Goal: Register for event/course: Sign up to attend an event or enroll in a course

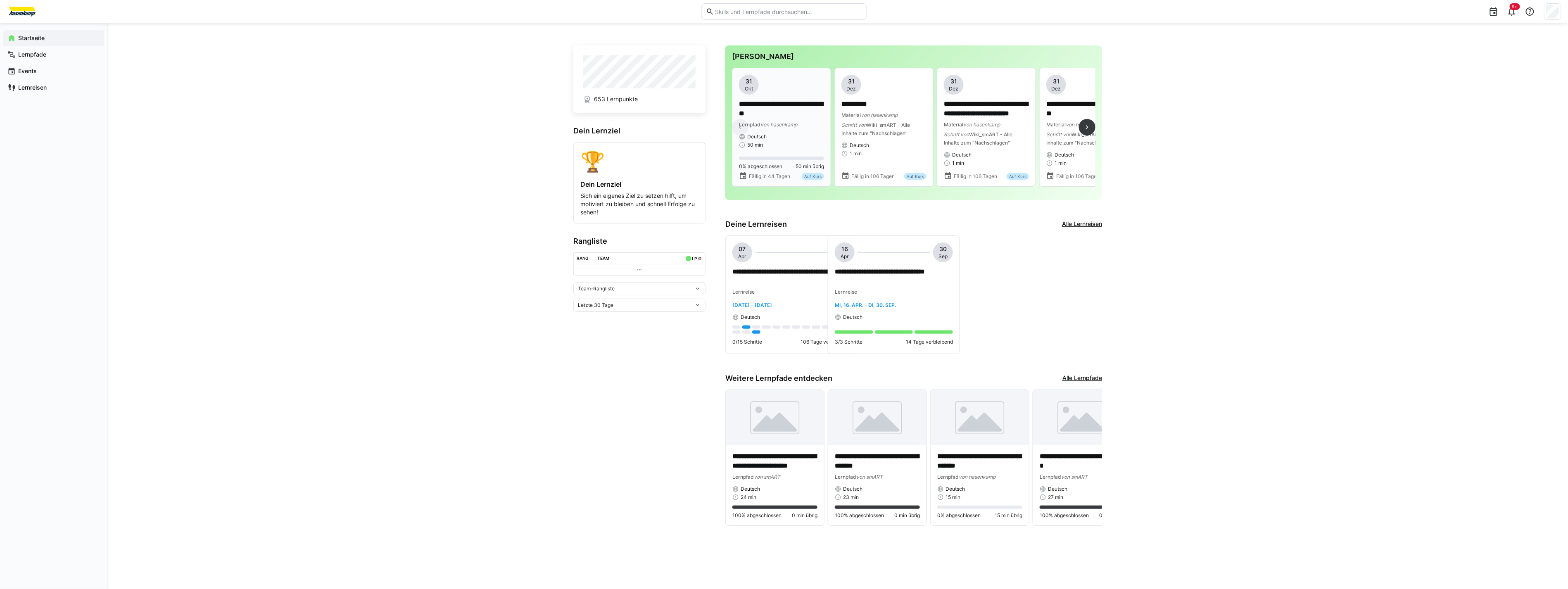
click at [796, 130] on div "**********" at bounding box center [782, 112] width 85 height 74
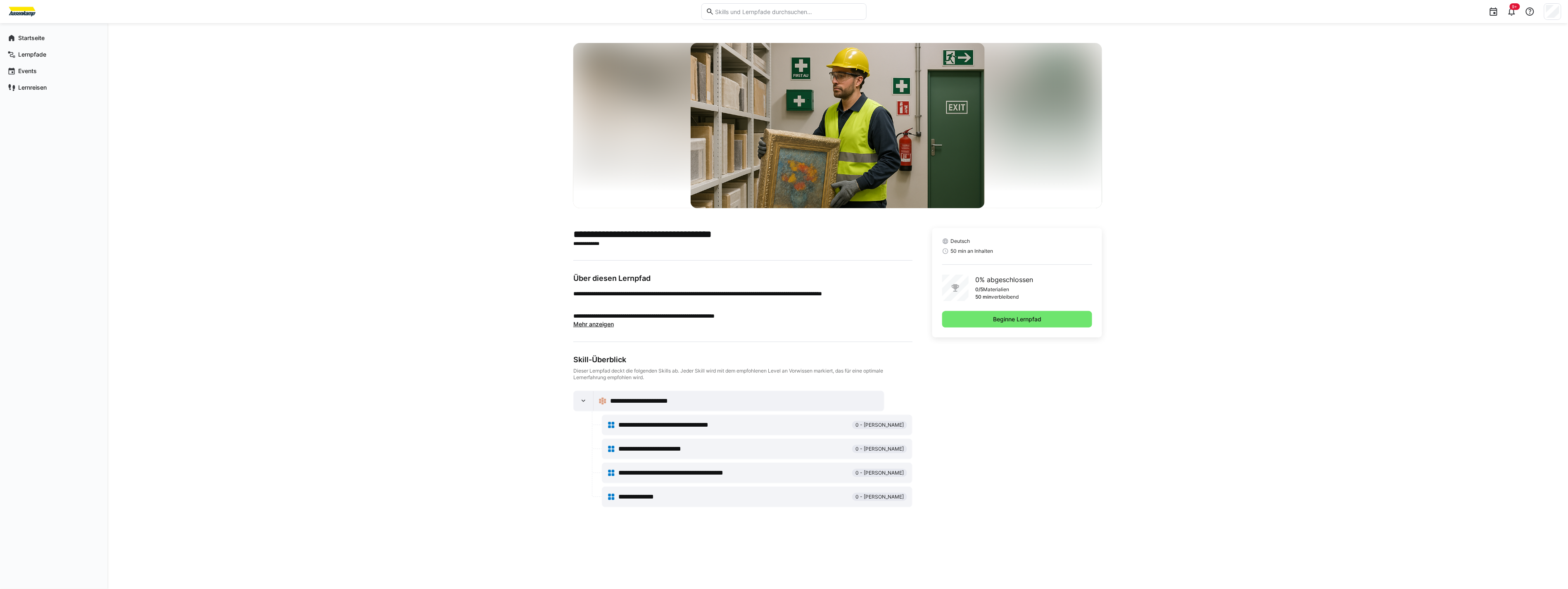
click at [689, 397] on div "**********" at bounding box center [745, 401] width 269 height 10
click at [1032, 316] on span "Beginne Lernpfad" at bounding box center [1017, 319] width 51 height 8
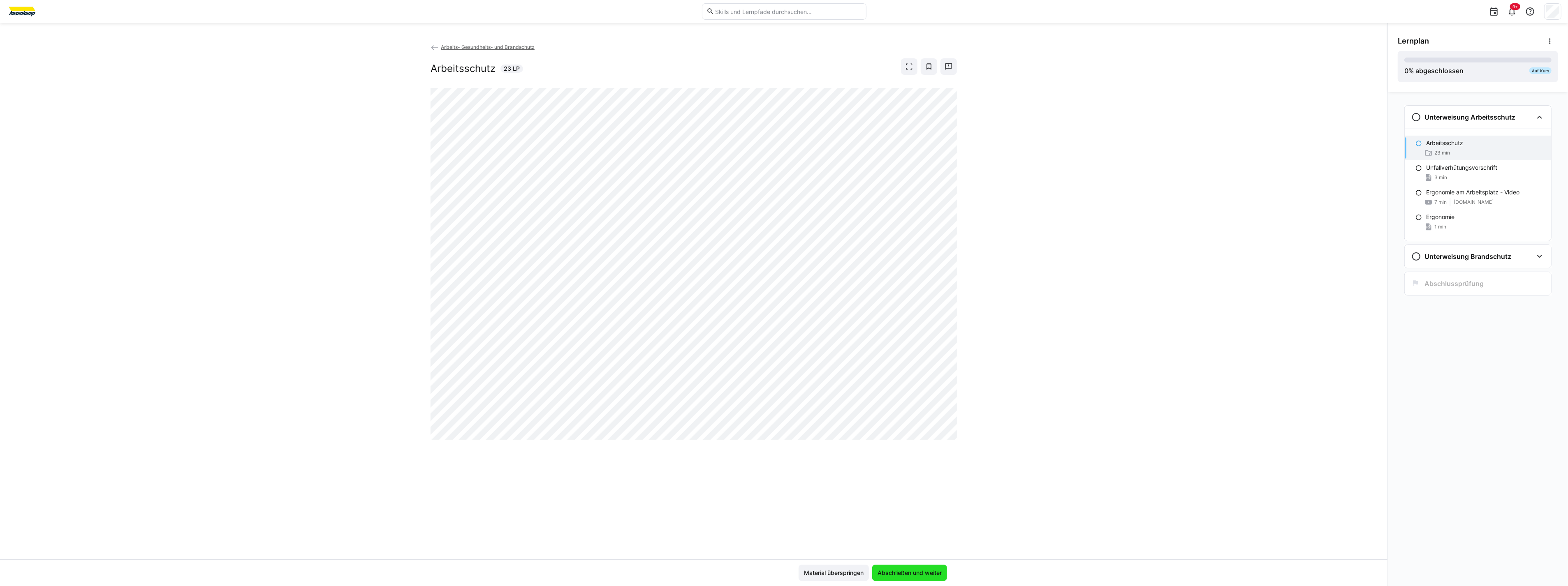
drag, startPoint x: 928, startPoint y: 568, endPoint x: 953, endPoint y: 452, distance: 118.7
click at [952, 455] on app-classroom-main-layout "Arbeits- Gesundheits- und Brandschutz Arbeitsschutz 23 LP Material überspringen…" at bounding box center [694, 314] width 1387 height 543
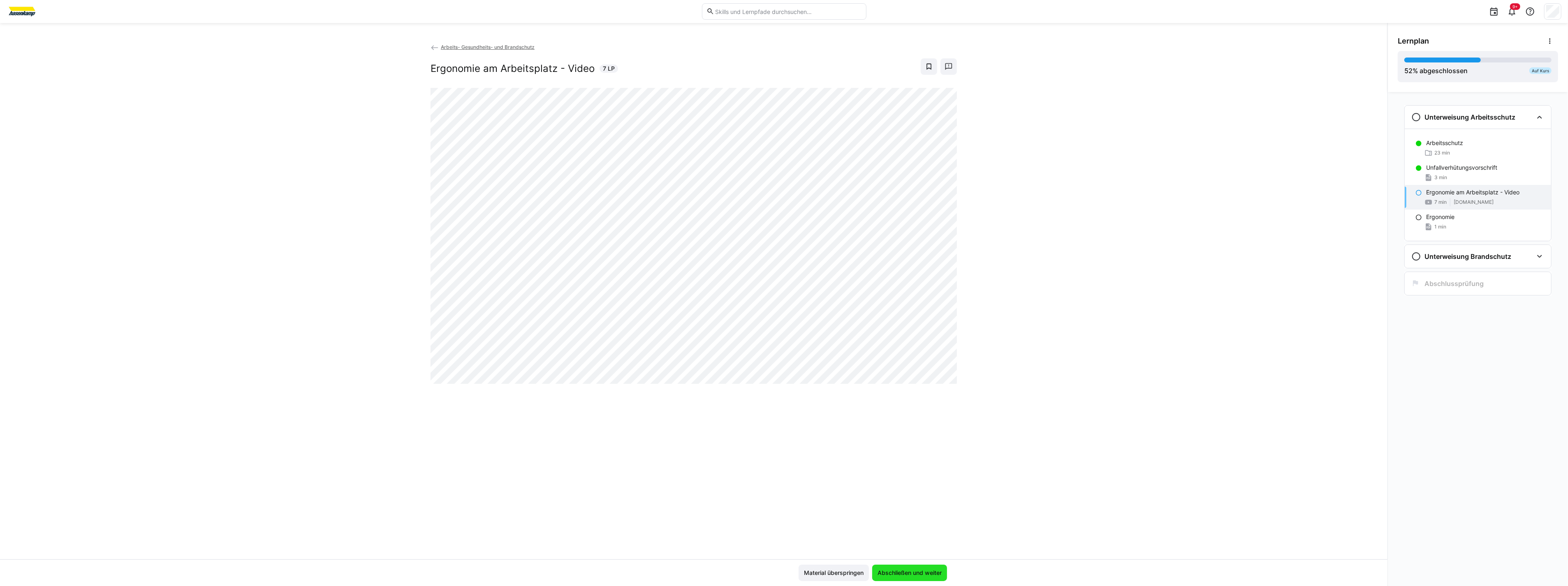
click at [930, 573] on span "Abschließen und weiter" at bounding box center [909, 573] width 67 height 8
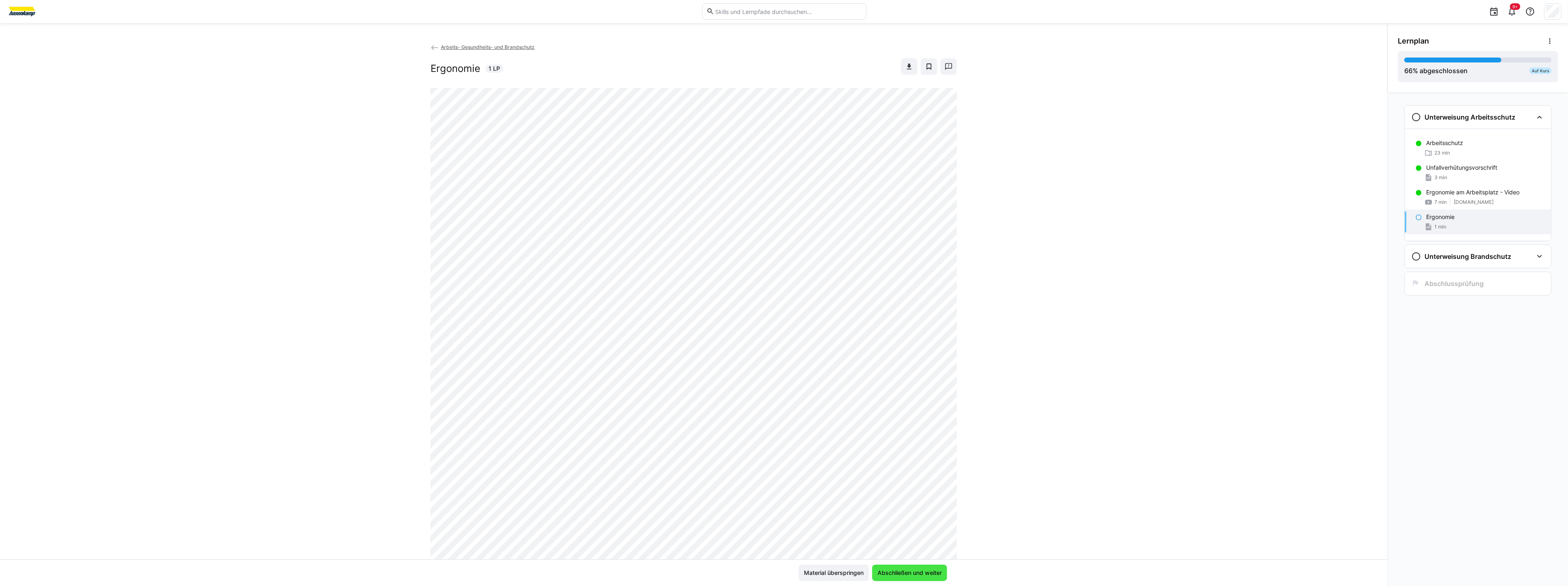
click at [927, 576] on span "Abschließen und weiter" at bounding box center [909, 573] width 67 height 8
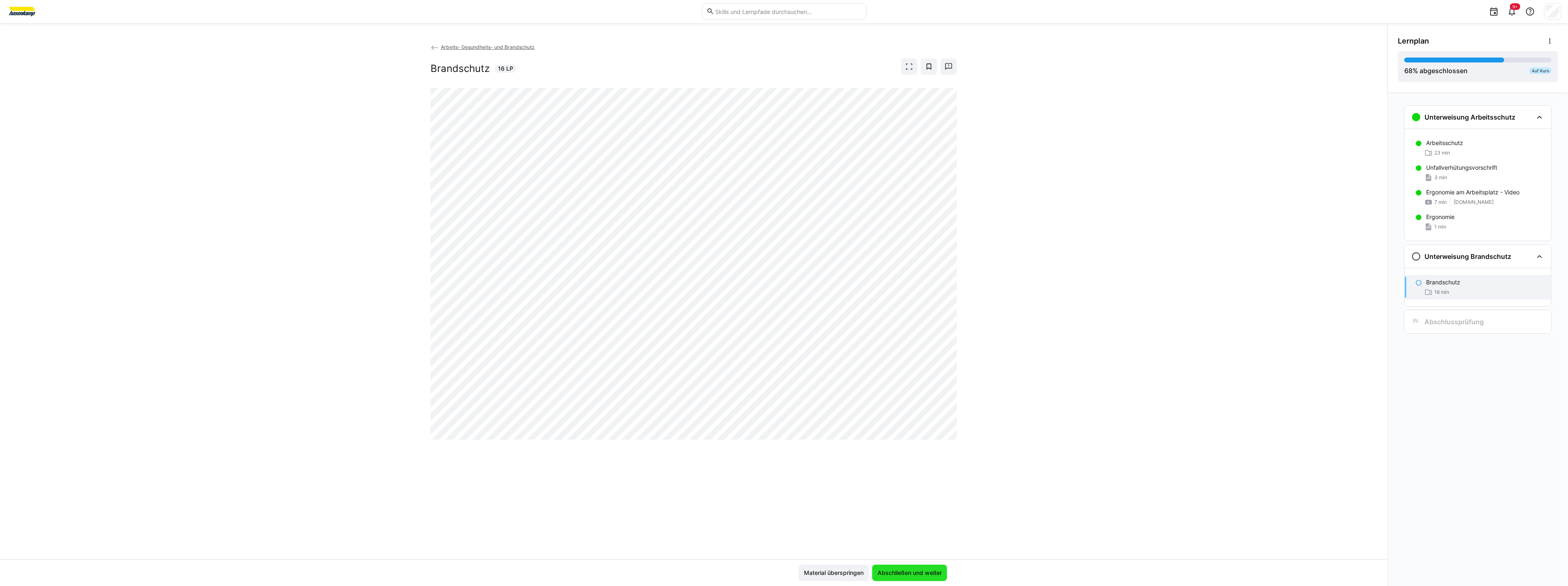
click at [927, 576] on span "Abschließen und weiter" at bounding box center [909, 573] width 67 height 8
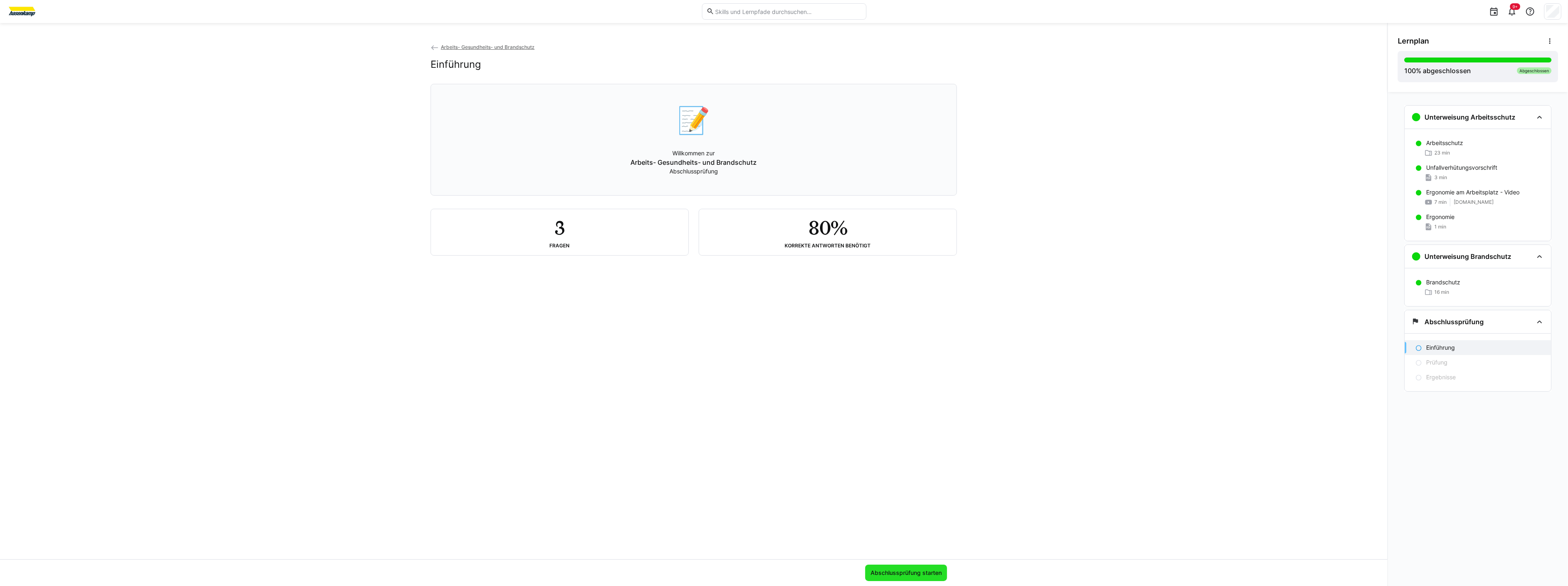
click at [890, 568] on span "Abschlussprüfung starten" at bounding box center [905, 573] width 82 height 16
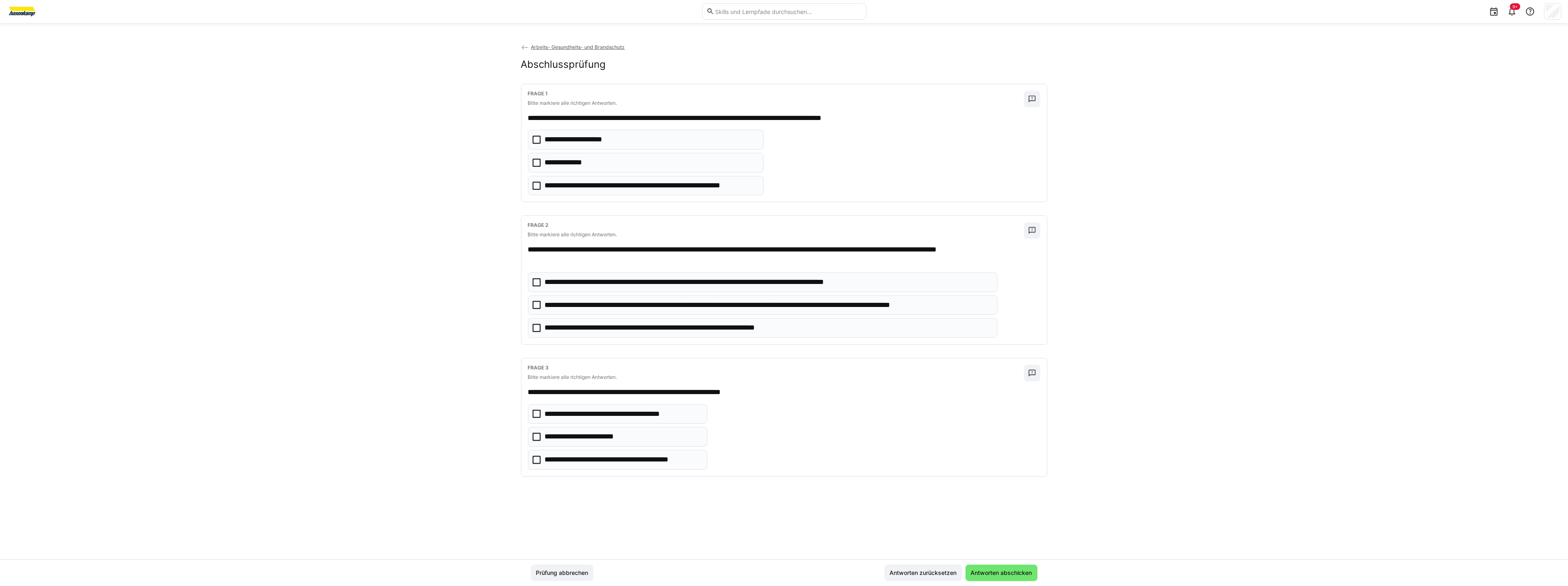
click at [534, 163] on icon at bounding box center [536, 162] width 8 height 8
click at [533, 306] on icon at bounding box center [536, 305] width 8 height 8
click at [537, 323] on eds-checkbox "**********" at bounding box center [763, 328] width 469 height 20
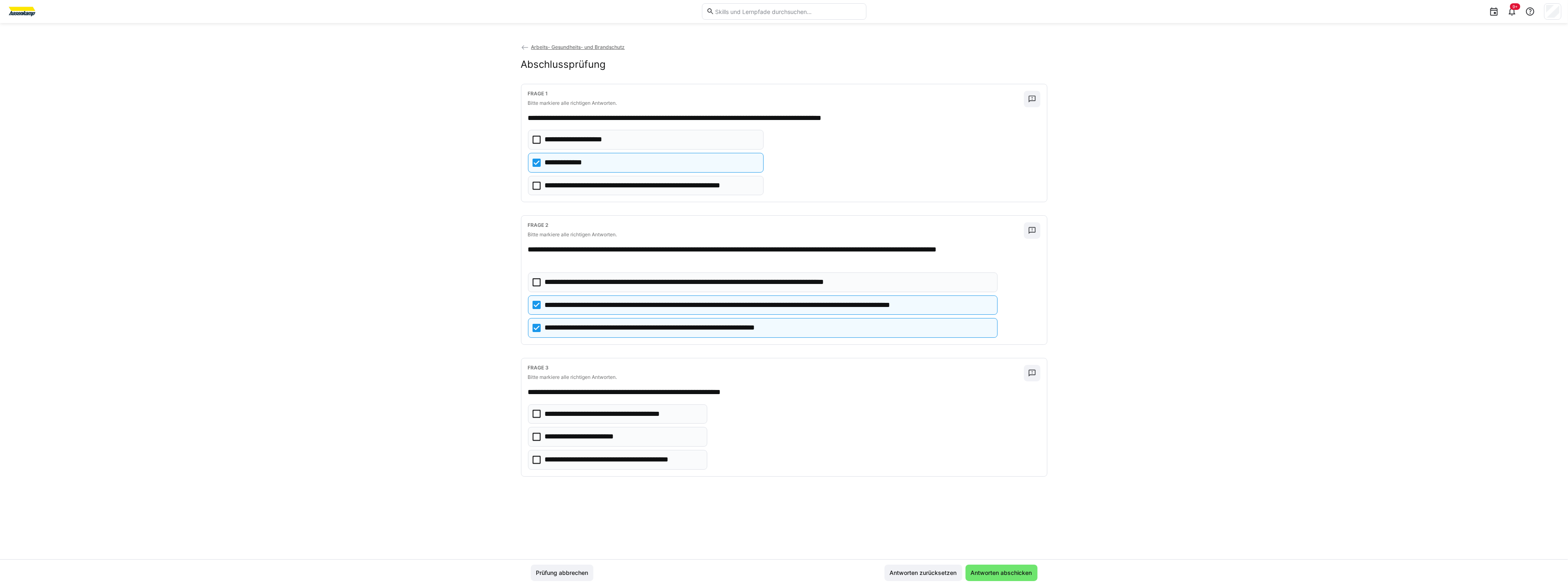
click at [536, 461] on icon at bounding box center [536, 459] width 8 height 8
click at [999, 569] on span "Antworten abschicken" at bounding box center [1002, 573] width 64 height 8
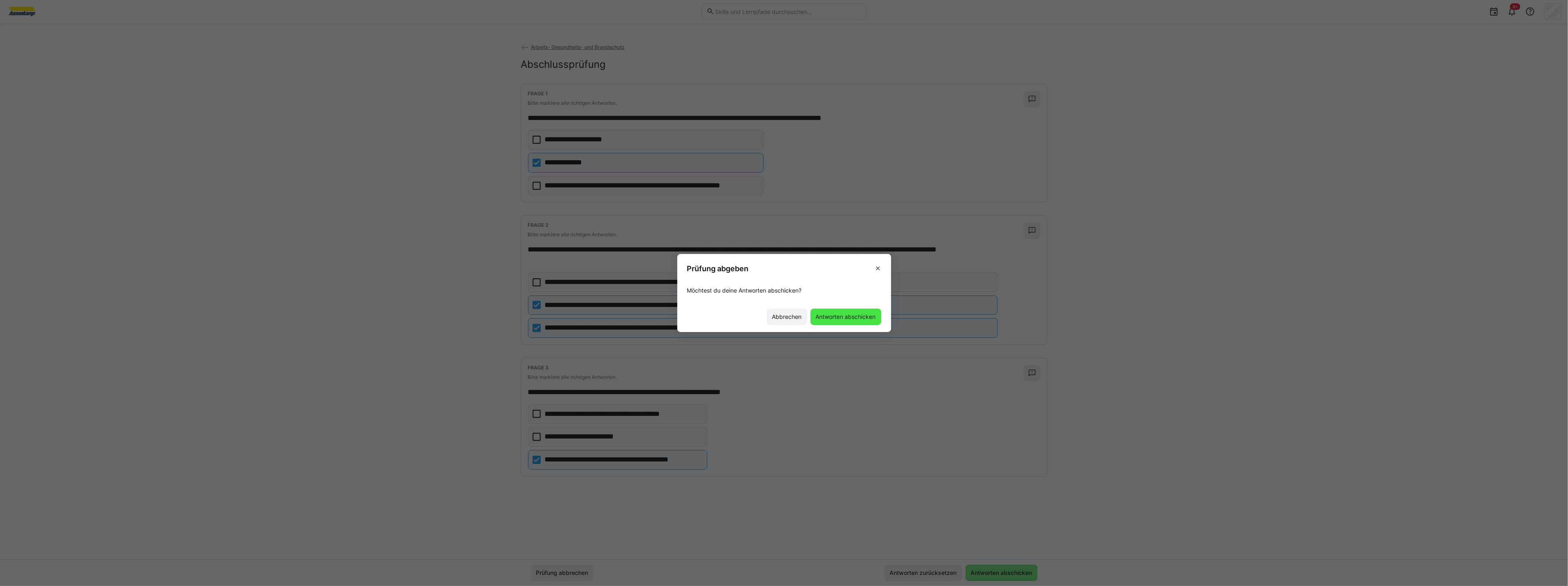
click at [851, 321] on span "Antworten abschicken" at bounding box center [846, 317] width 71 height 16
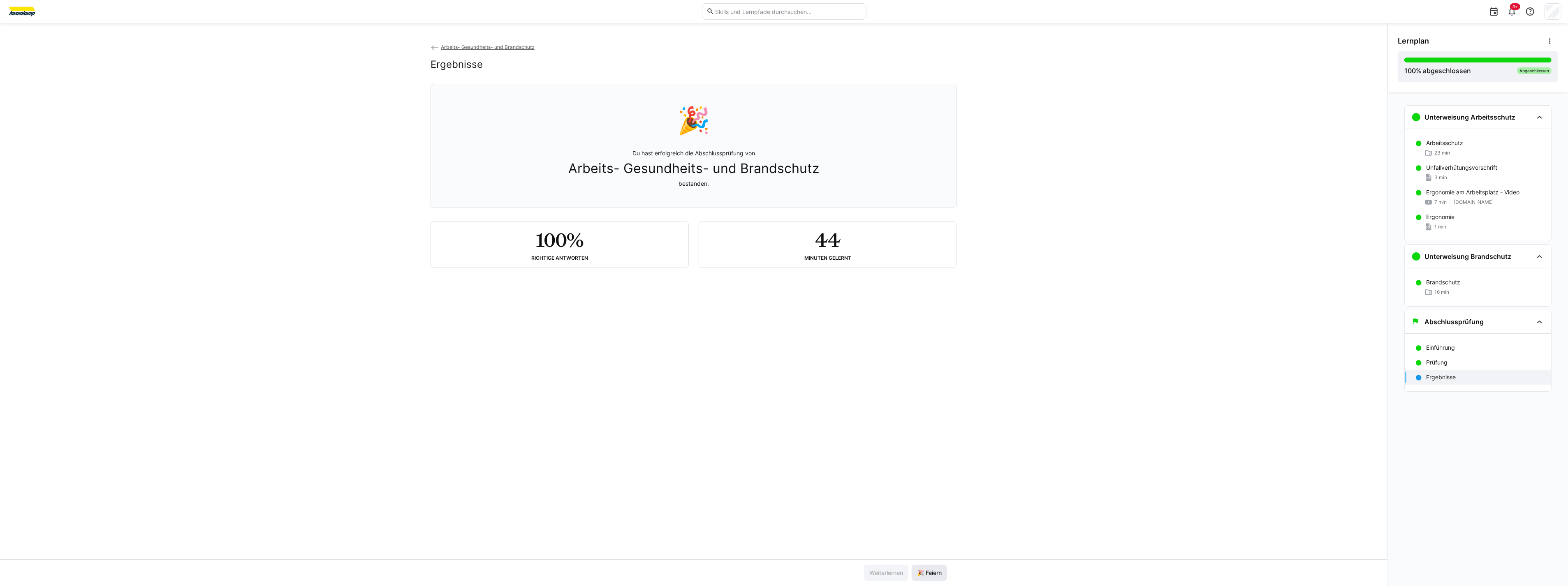
click at [939, 571] on span "🎉 Feiern" at bounding box center [929, 573] width 27 height 8
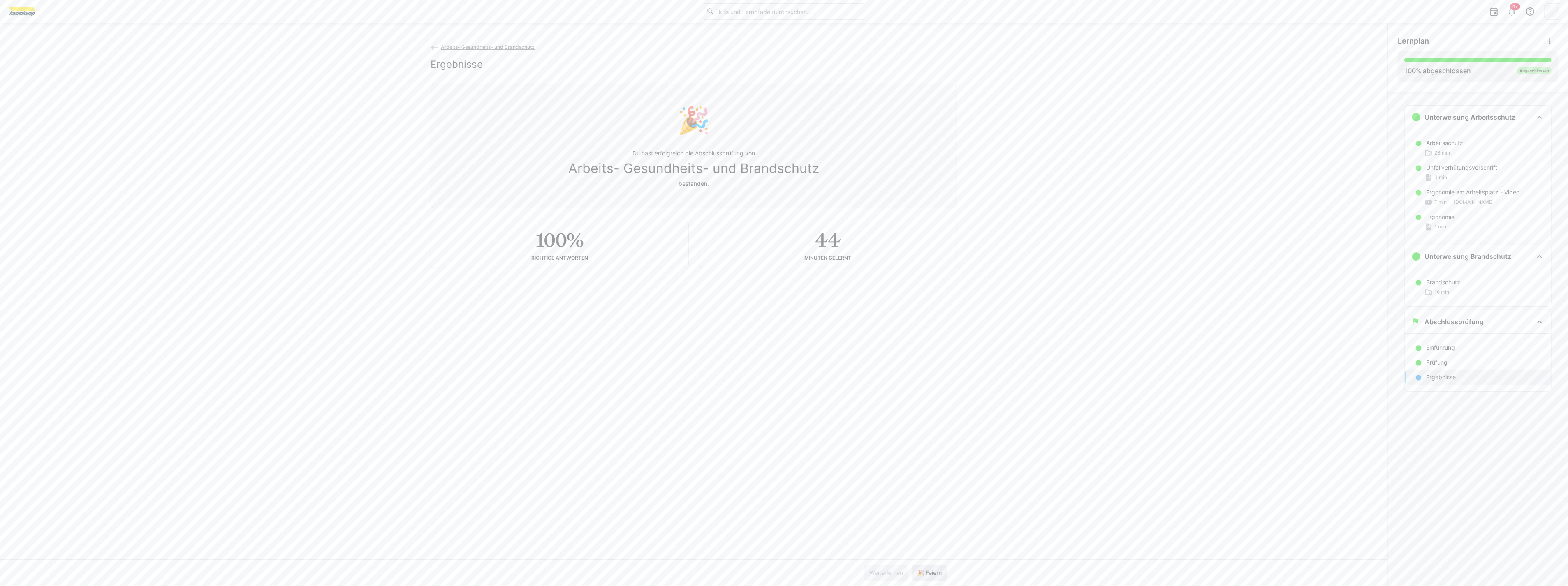
click at [939, 571] on span "🎉 Feiern" at bounding box center [929, 573] width 27 height 8
click at [940, 573] on span "🎉 Feiern" at bounding box center [929, 573] width 27 height 8
click at [941, 574] on span "🎉 Feiern" at bounding box center [929, 573] width 27 height 8
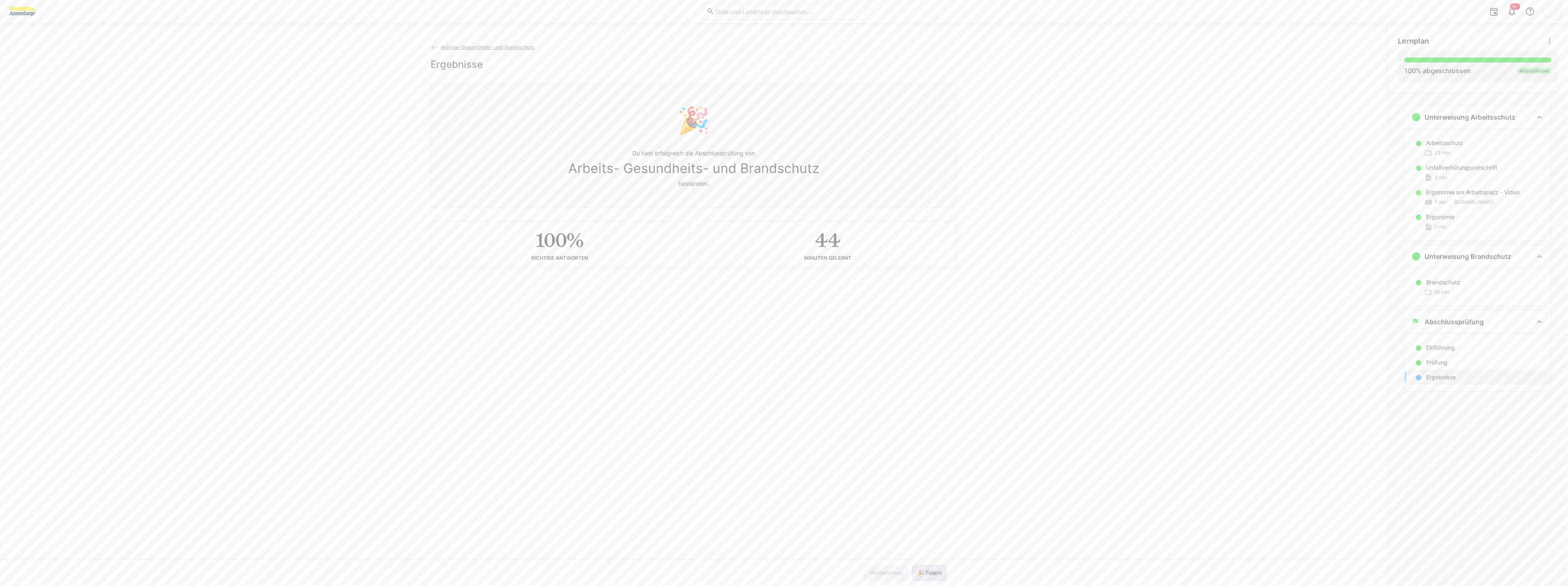
click at [941, 574] on span "🎉 Feiern" at bounding box center [929, 573] width 27 height 8
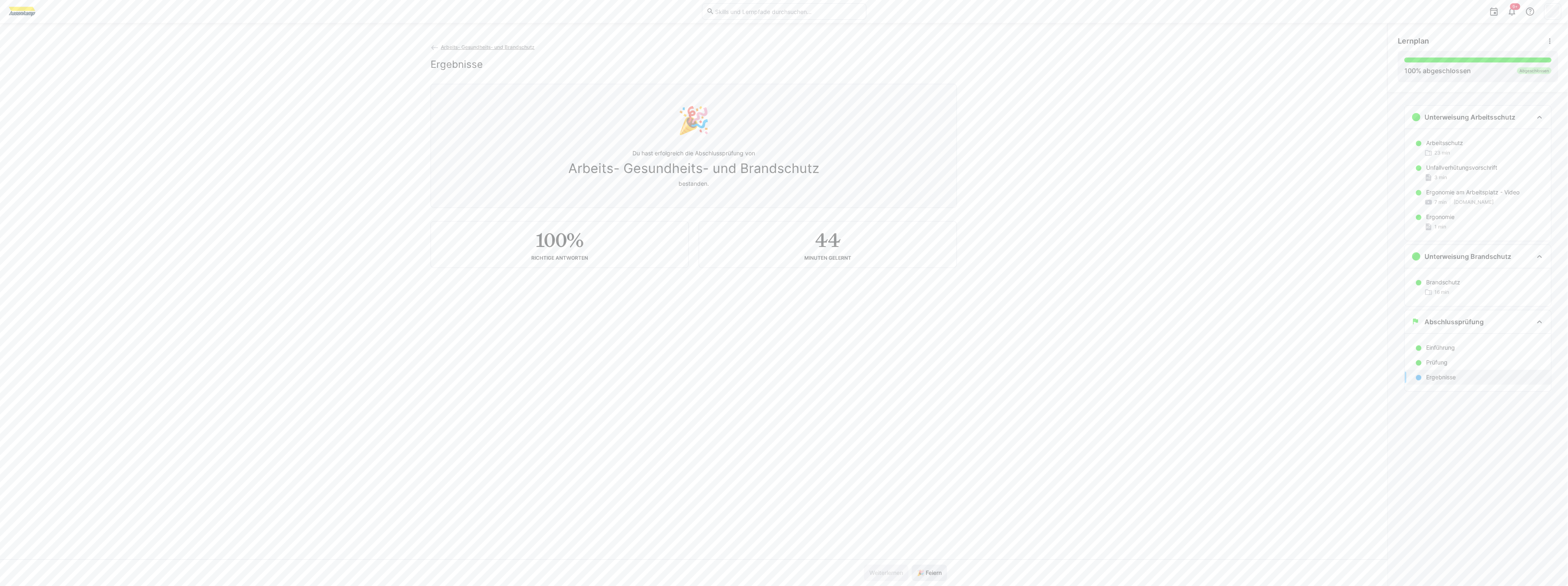
click at [941, 574] on span "🎉 Feiern" at bounding box center [929, 573] width 27 height 8
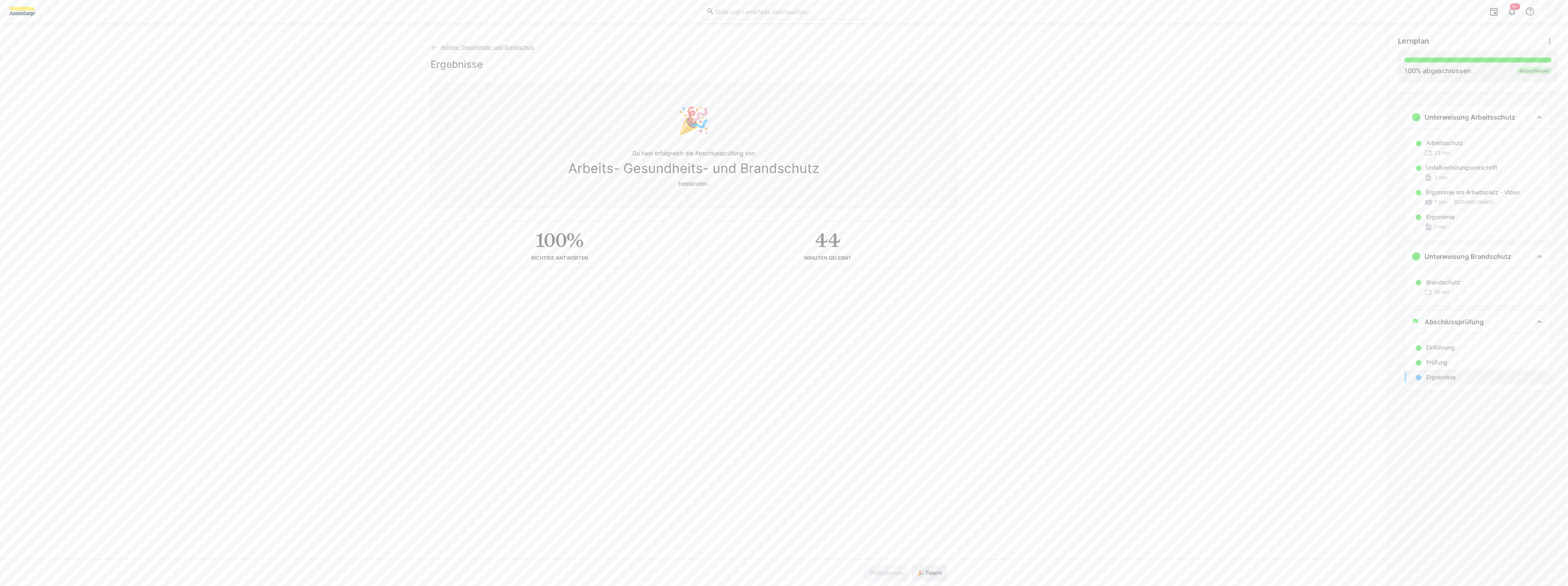
click at [941, 574] on span "🎉 Feiern" at bounding box center [929, 573] width 27 height 8
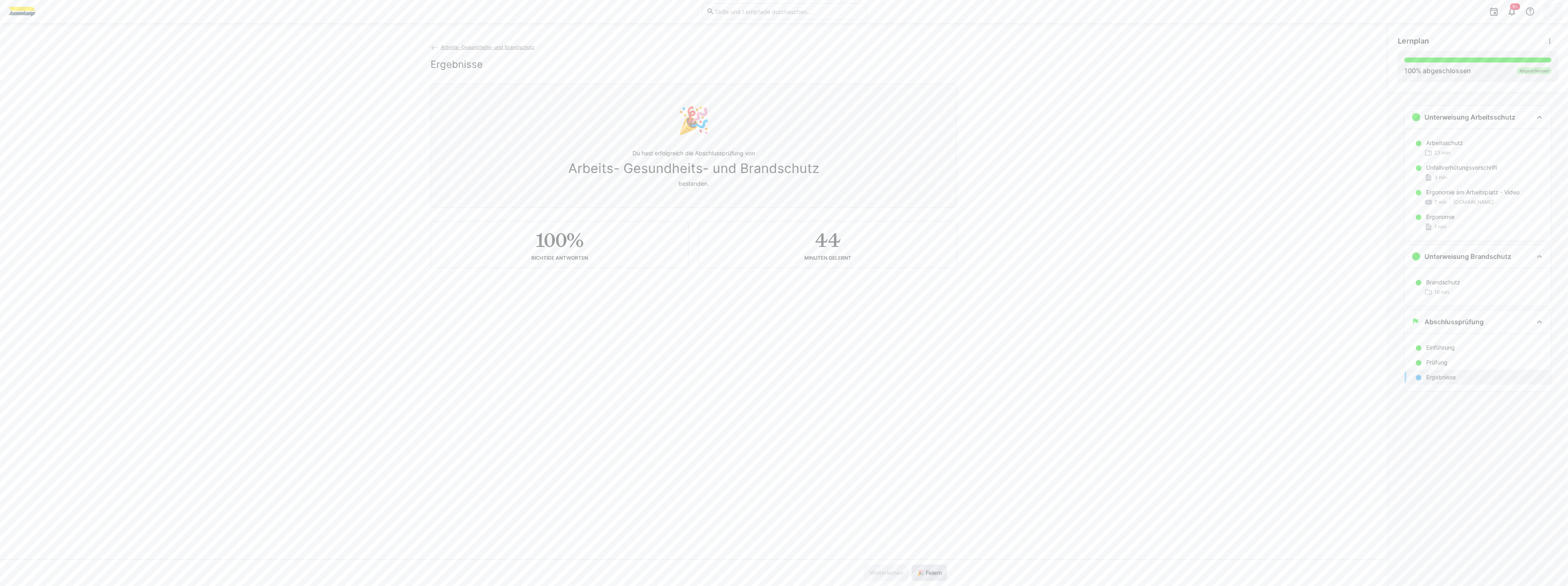
click at [941, 574] on span "🎉 Feiern" at bounding box center [929, 573] width 27 height 8
drag, startPoint x: 941, startPoint y: 574, endPoint x: 936, endPoint y: 573, distance: 5.1
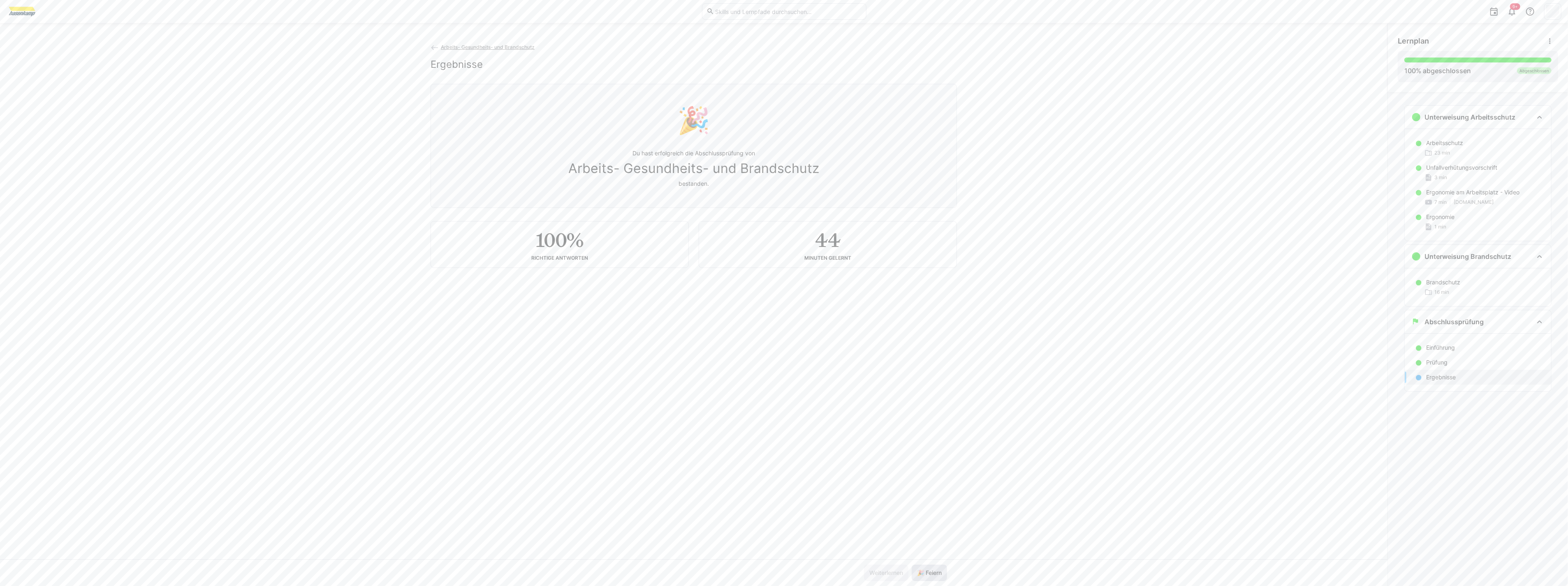
click at [940, 574] on span "🎉 Feiern" at bounding box center [929, 573] width 27 height 8
click at [935, 573] on span "🎉 Feiern" at bounding box center [929, 573] width 27 height 8
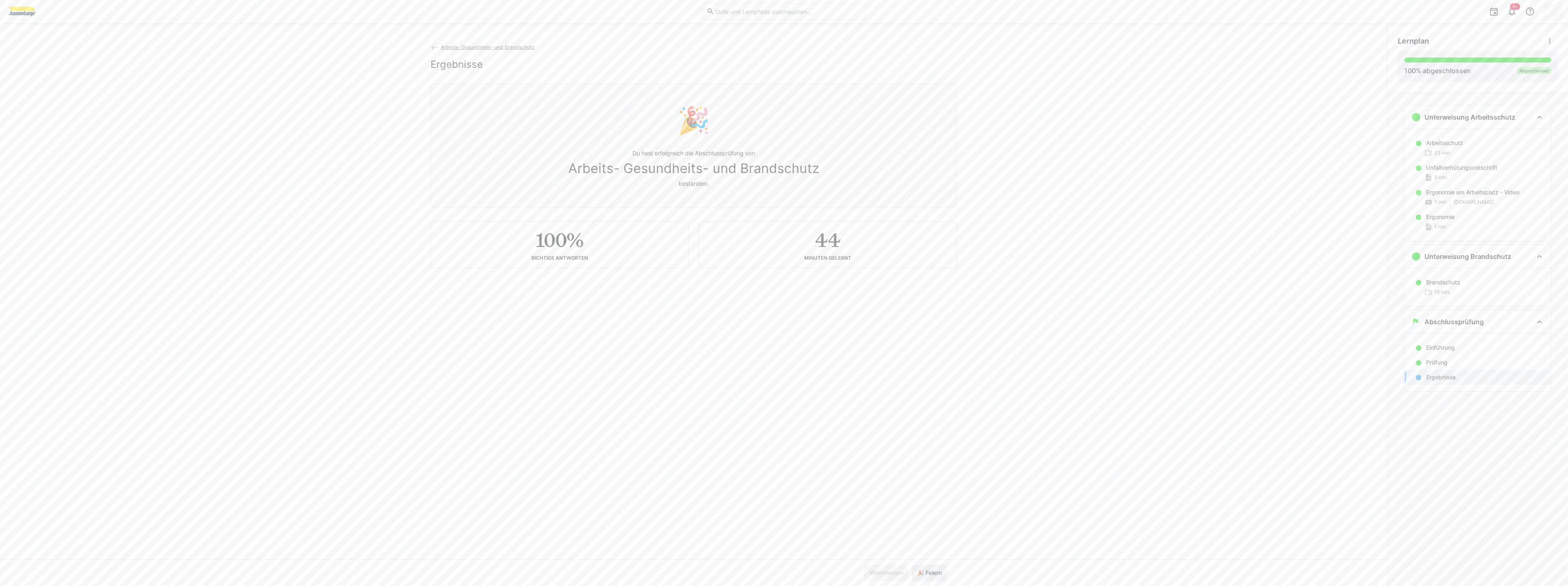
click at [935, 573] on span "🎉 Feiern" at bounding box center [929, 573] width 27 height 8
